Goal: Use online tool/utility: Utilize a website feature to perform a specific function

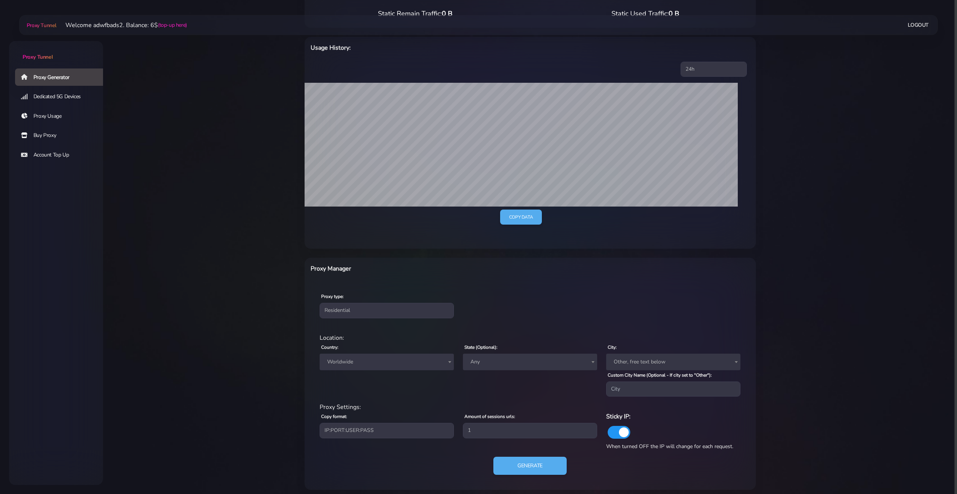
scroll to position [101, 0]
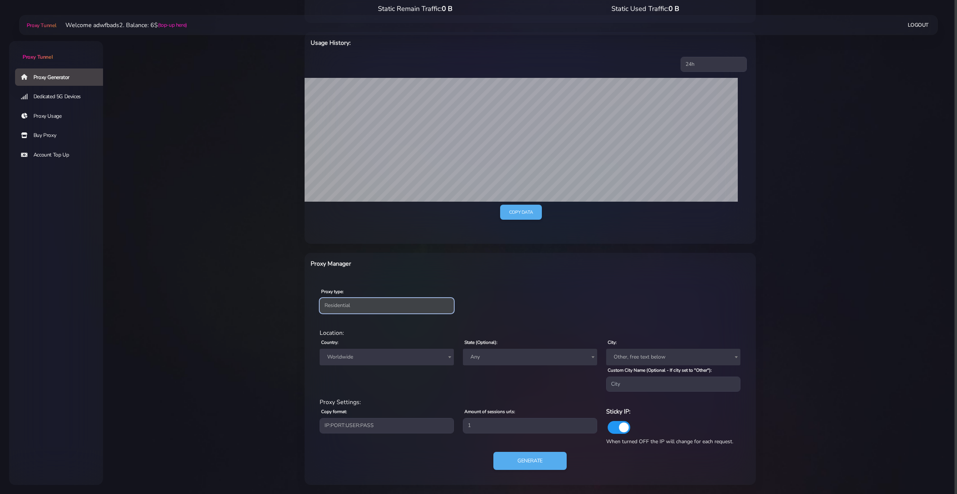
click at [369, 305] on select "Residential Static Mobile" at bounding box center [386, 305] width 134 height 15
click at [365, 307] on select "Residential Static Mobile" at bounding box center [386, 305] width 134 height 15
click at [362, 358] on span "Worldwide" at bounding box center [386, 356] width 125 height 11
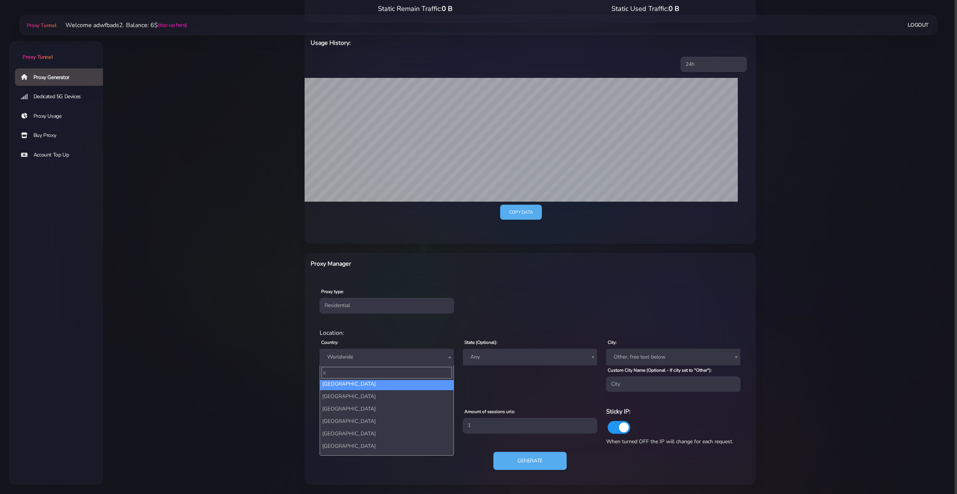
scroll to position [0, 0]
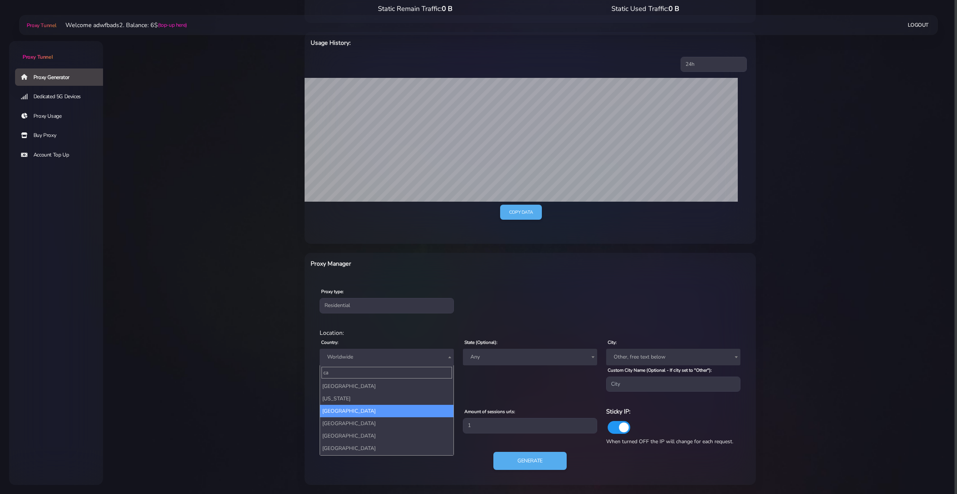
type input "ca"
select select "CA"
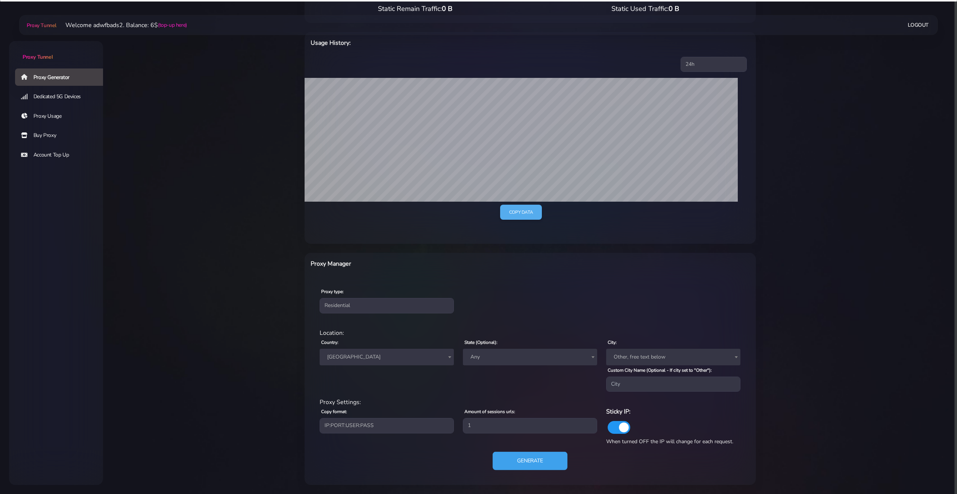
click at [525, 462] on button "Generate" at bounding box center [529, 460] width 75 height 18
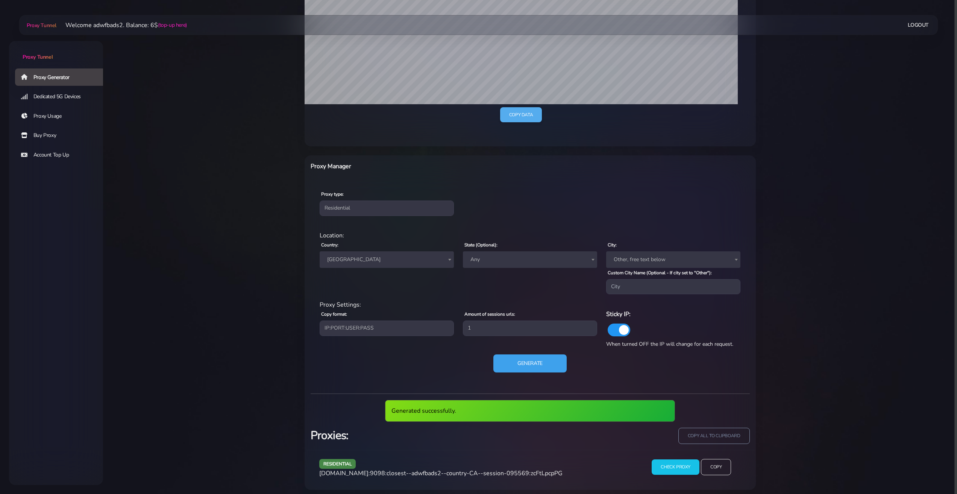
scroll to position [203, 0]
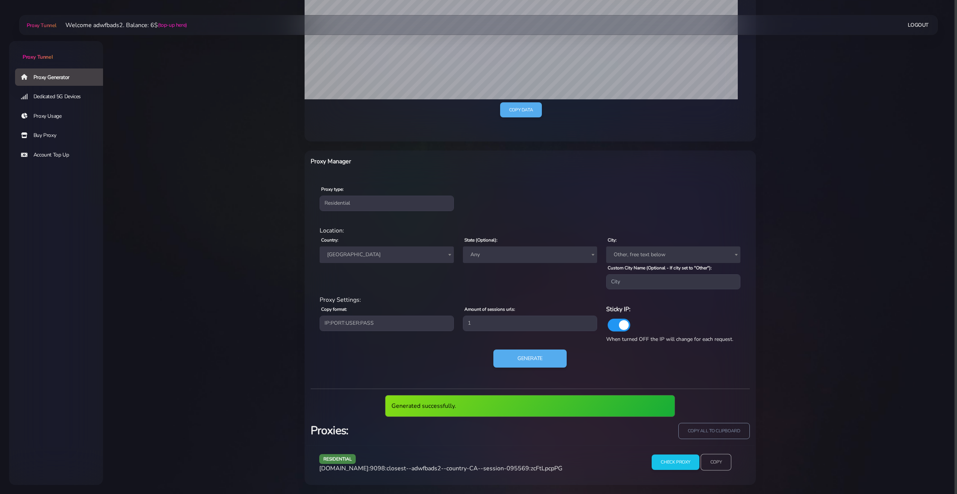
click at [712, 463] on input "Copy" at bounding box center [715, 462] width 31 height 17
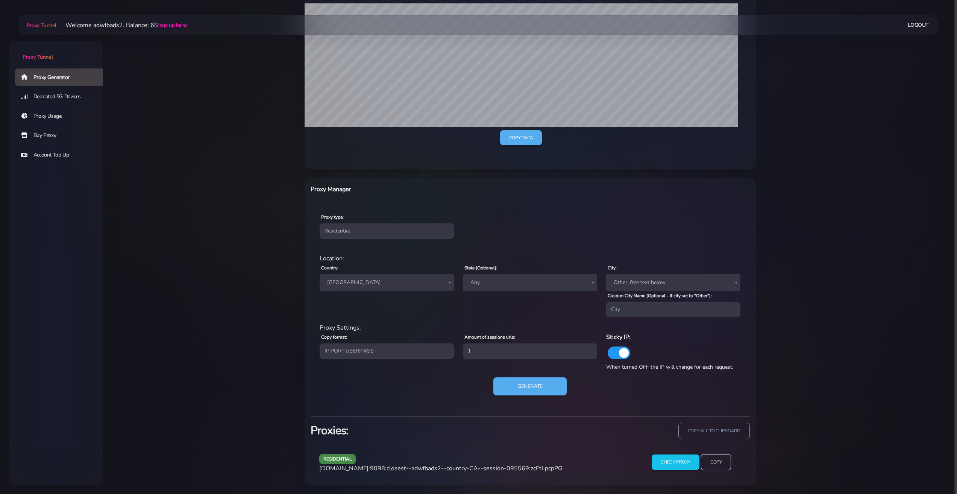
scroll to position [175, 0]
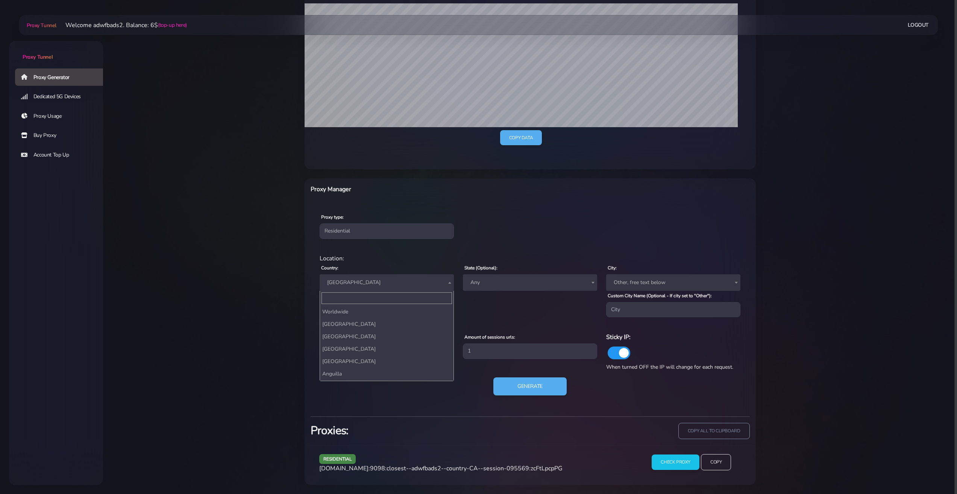
click at [425, 285] on span "[GEOGRAPHIC_DATA]" at bounding box center [386, 282] width 125 height 11
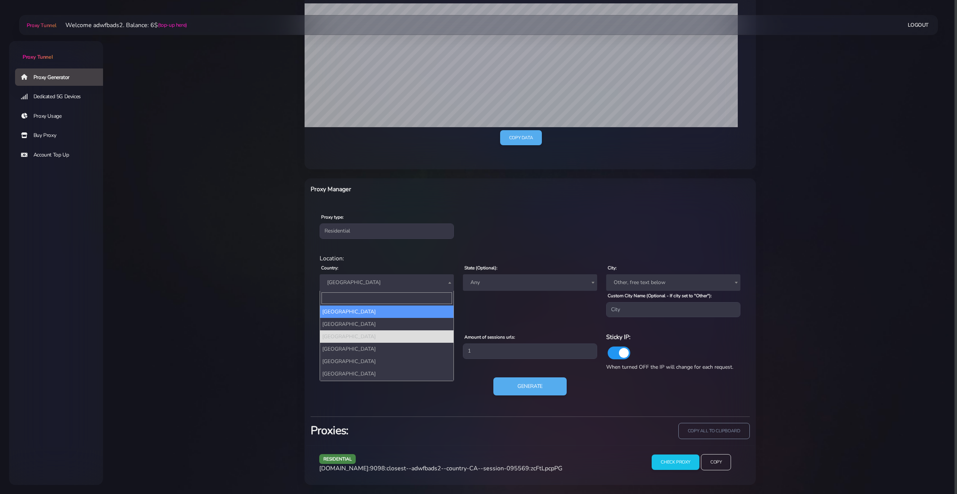
click at [369, 301] on input "Search" at bounding box center [386, 298] width 130 height 12
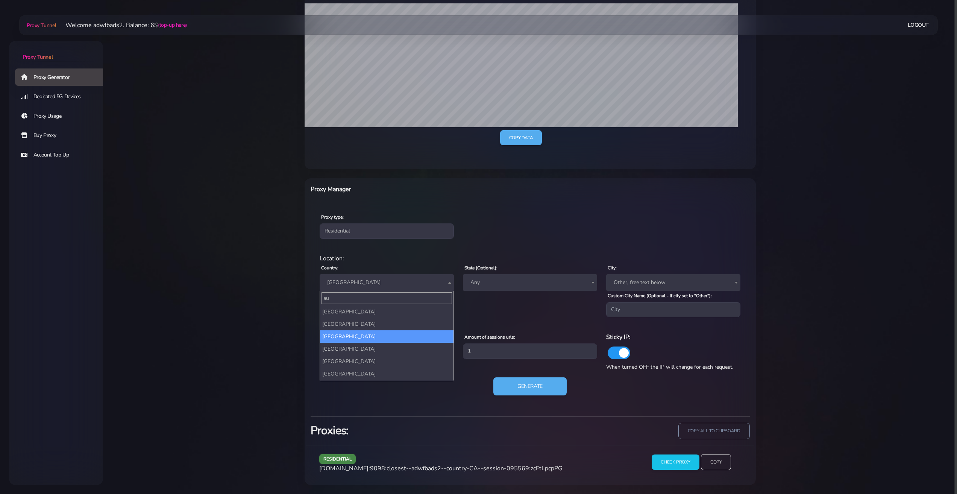
scroll to position [0, 0]
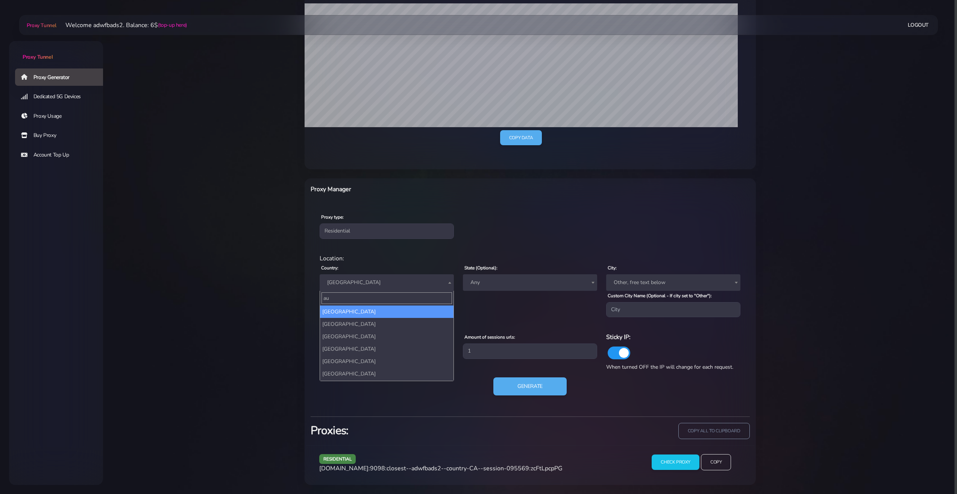
type input "au"
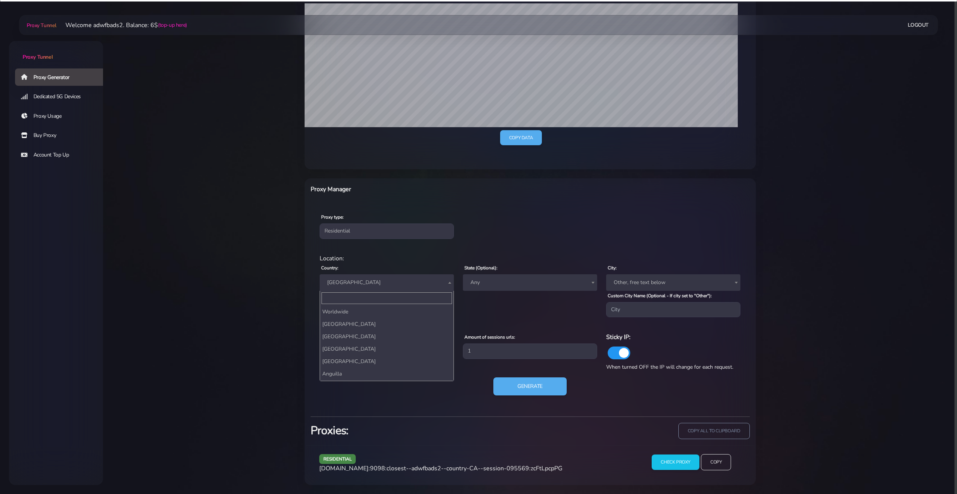
click at [358, 281] on span "[GEOGRAPHIC_DATA]" at bounding box center [386, 282] width 125 height 11
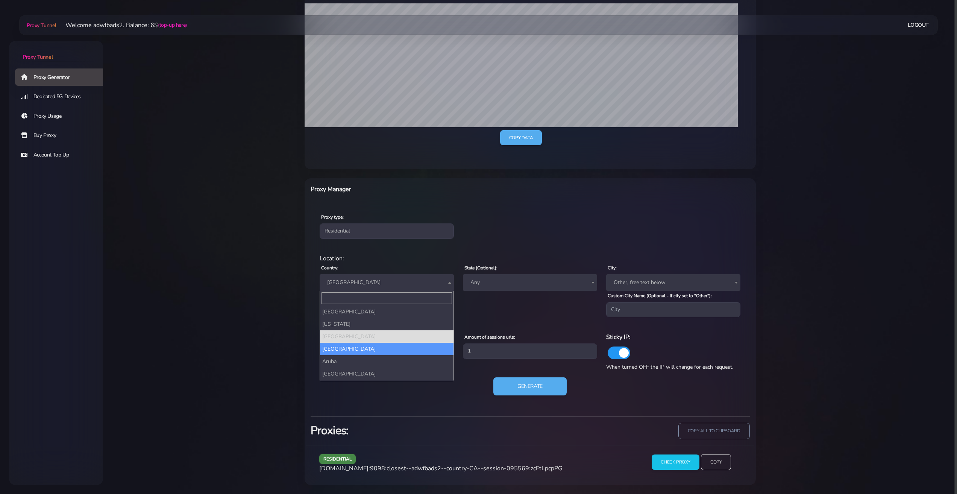
select select "AU"
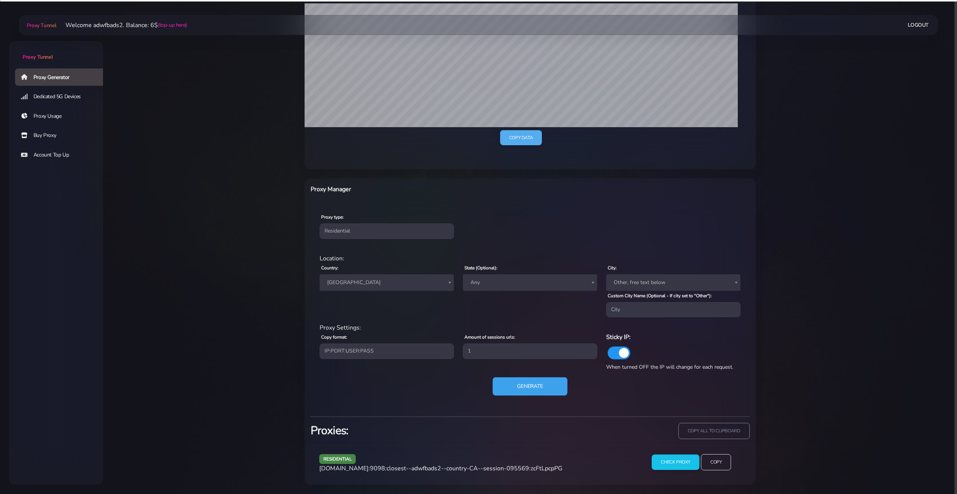
click at [521, 388] on button "Generate" at bounding box center [529, 386] width 75 height 18
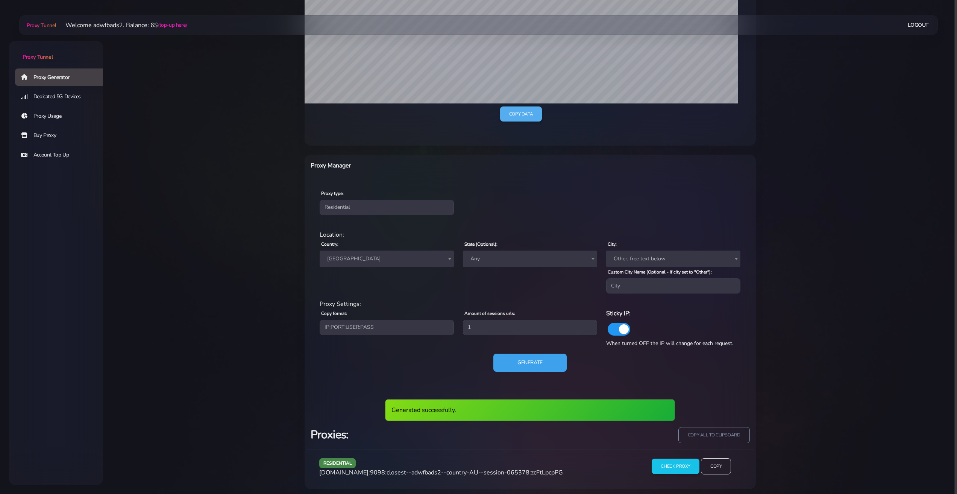
scroll to position [203, 0]
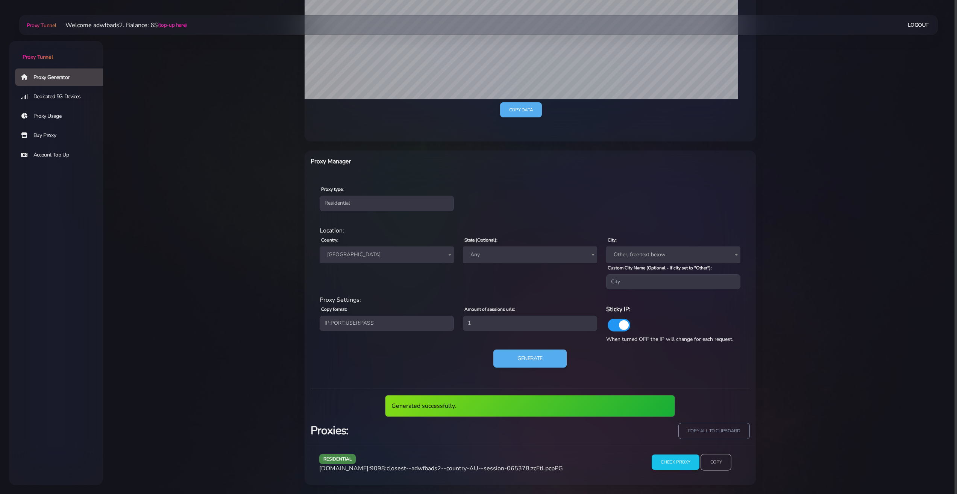
click at [715, 462] on input "Copy" at bounding box center [715, 462] width 31 height 17
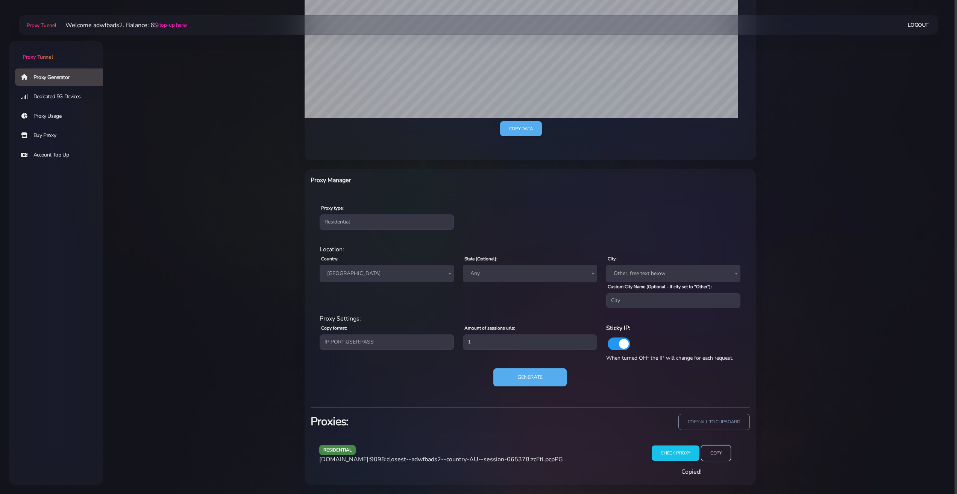
scroll to position [184, 0]
